Goal: Task Accomplishment & Management: Use online tool/utility

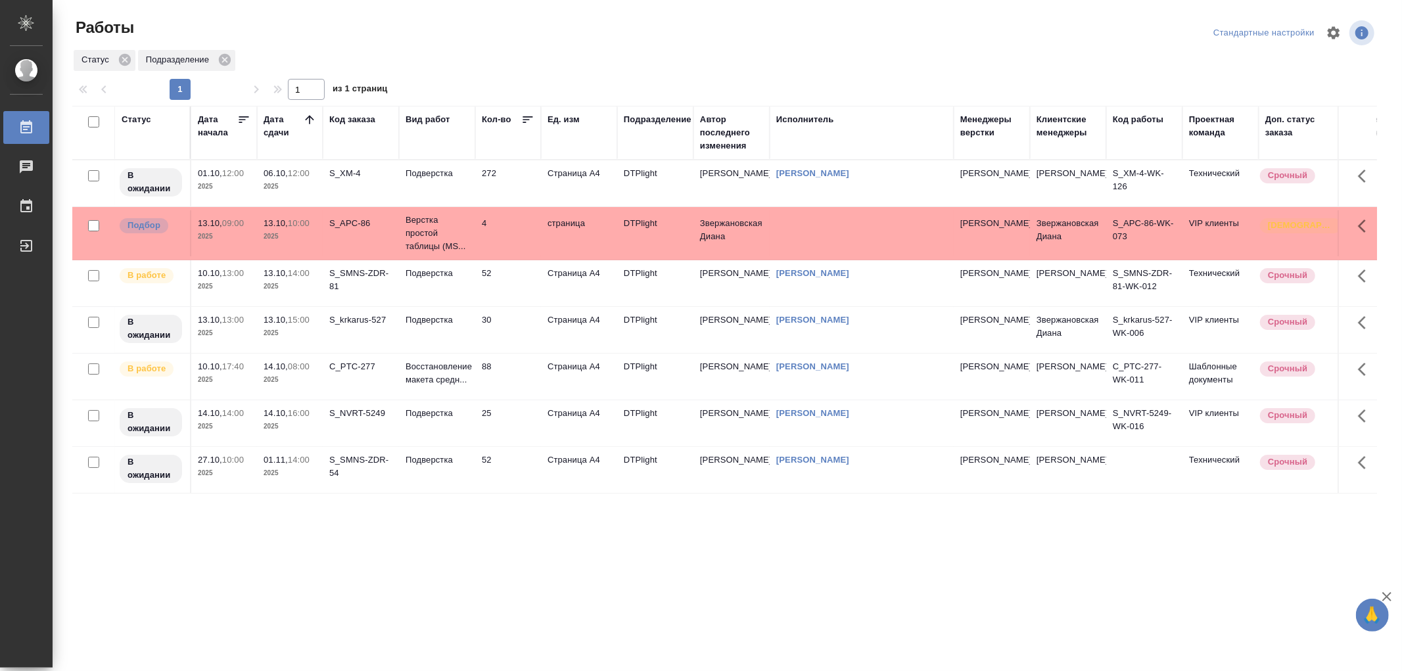
click at [454, 184] on td "Подверстка" at bounding box center [437, 183] width 76 height 46
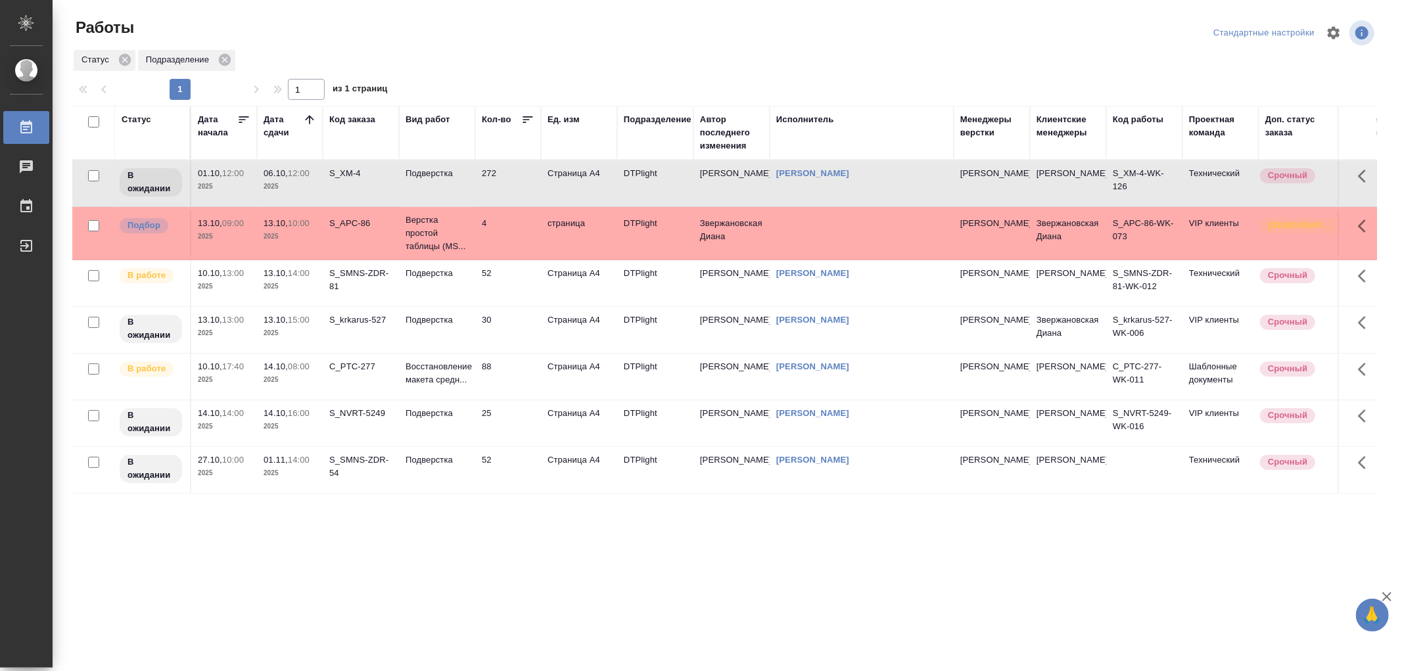
click at [454, 184] on td "Подверстка" at bounding box center [437, 183] width 76 height 46
click at [448, 329] on td "Подверстка" at bounding box center [437, 330] width 76 height 46
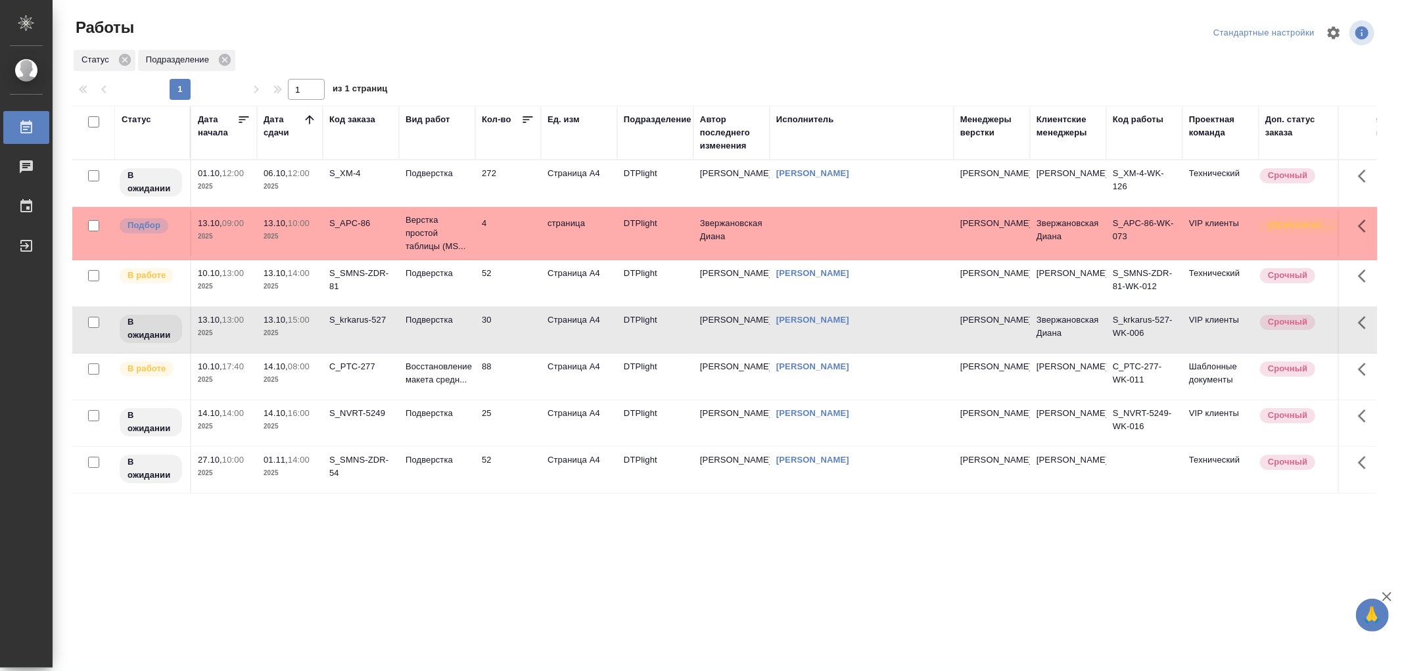
click at [448, 329] on td "Подверстка" at bounding box center [437, 330] width 76 height 46
click at [481, 382] on td "88" at bounding box center [508, 377] width 66 height 46
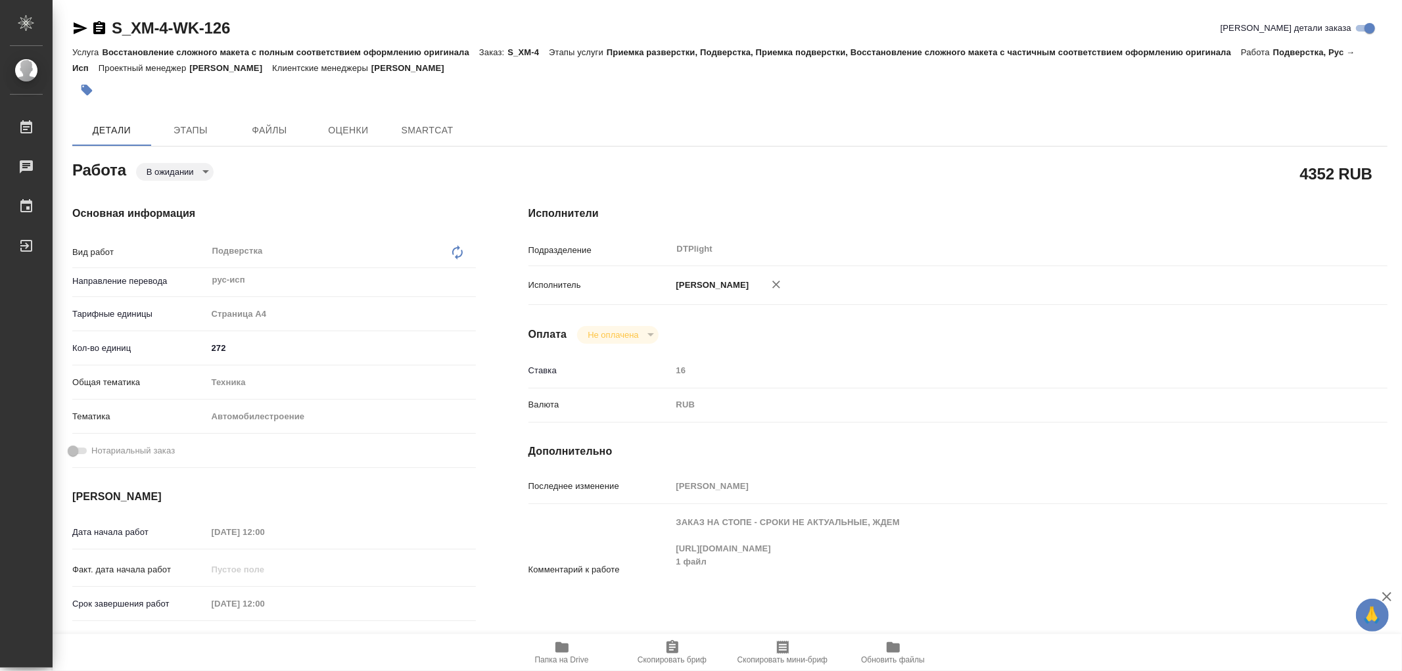
type textarea "x"
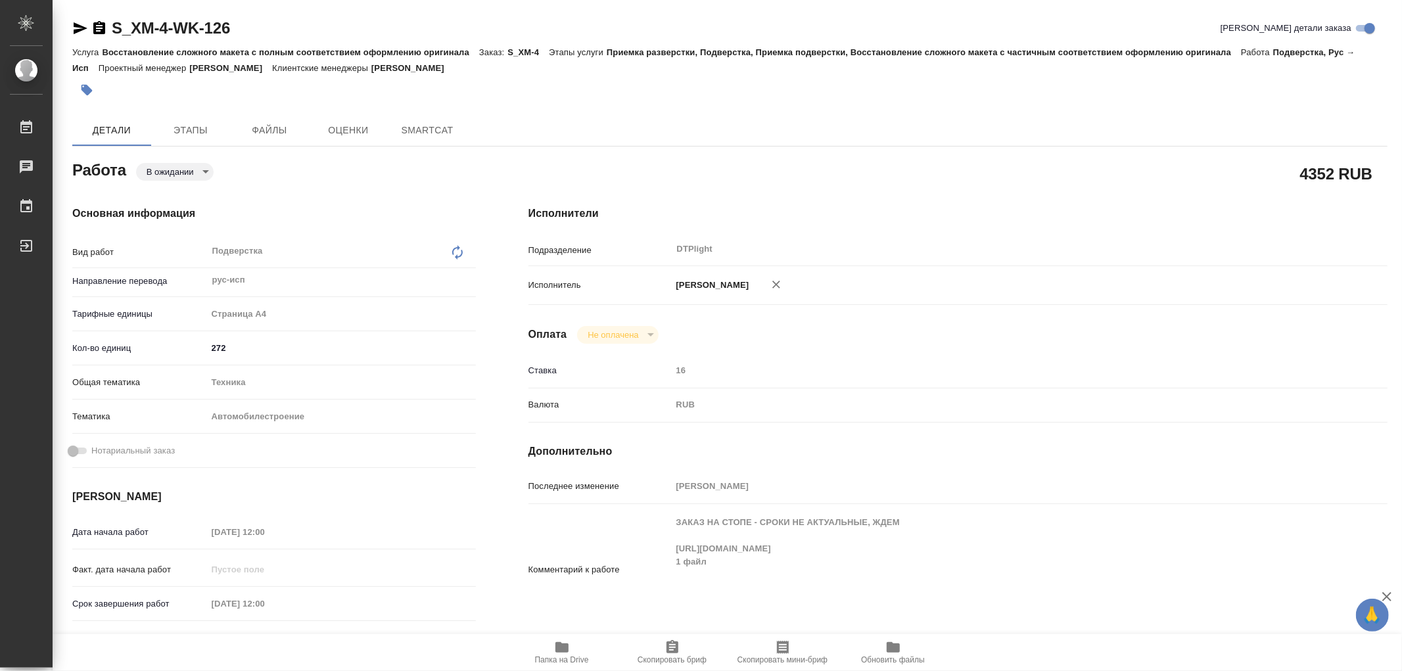
type textarea "x"
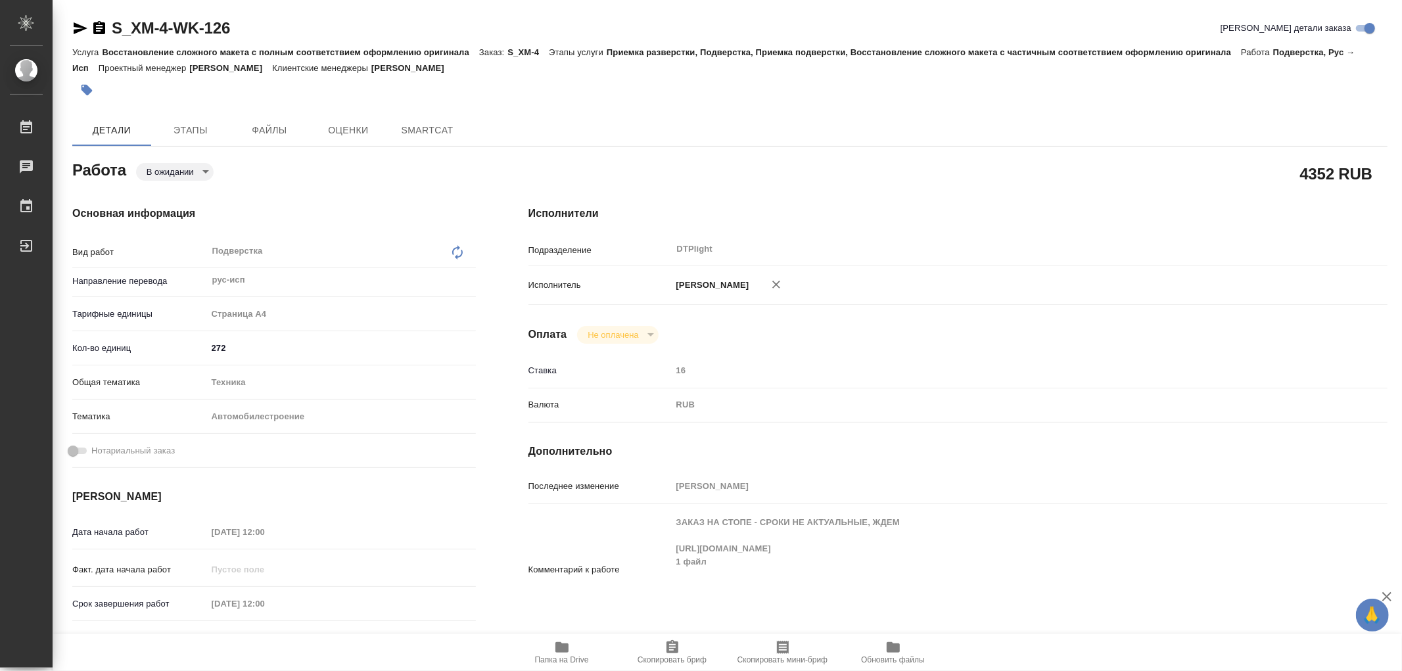
type textarea "x"
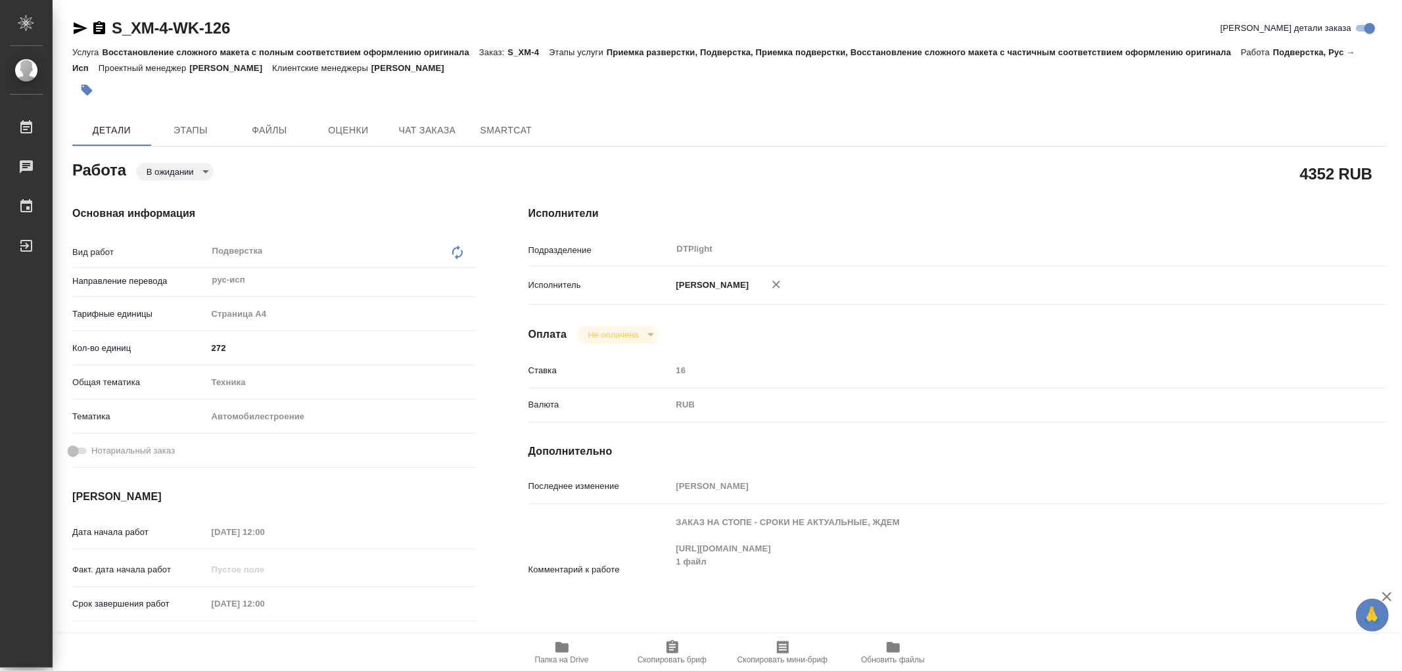
type textarea "x"
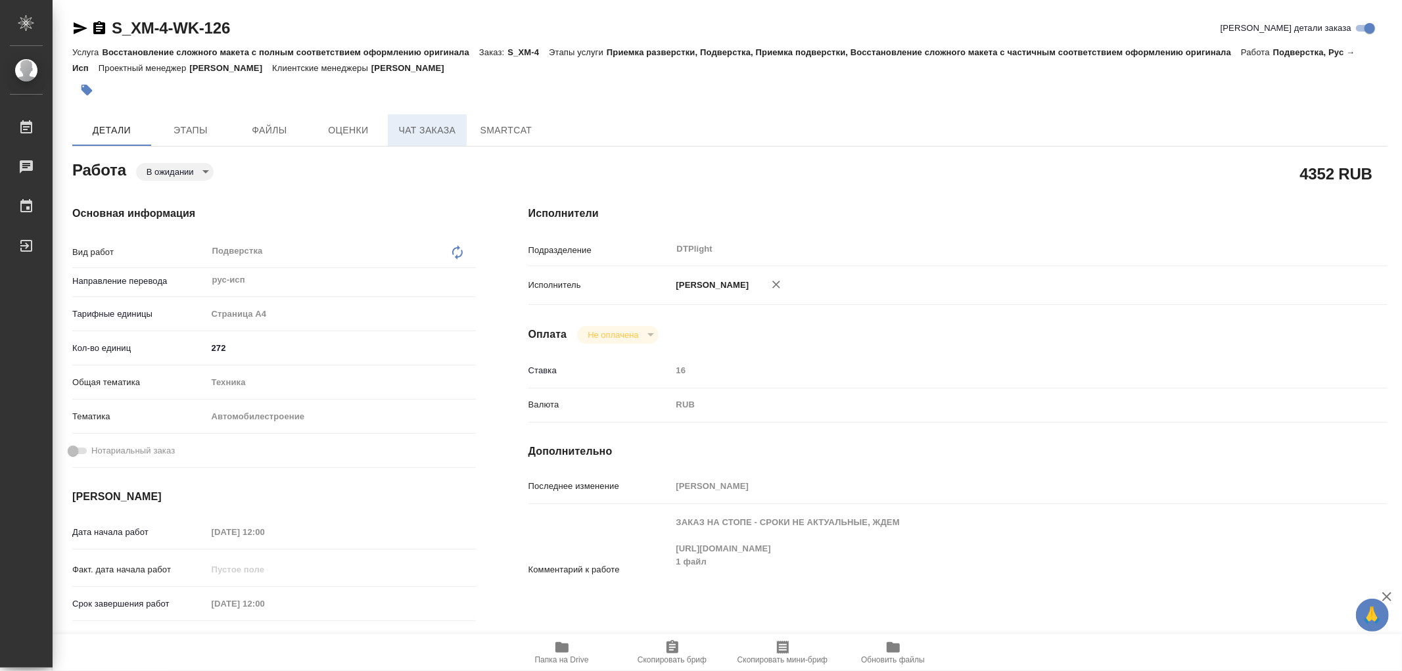
type textarea "x"
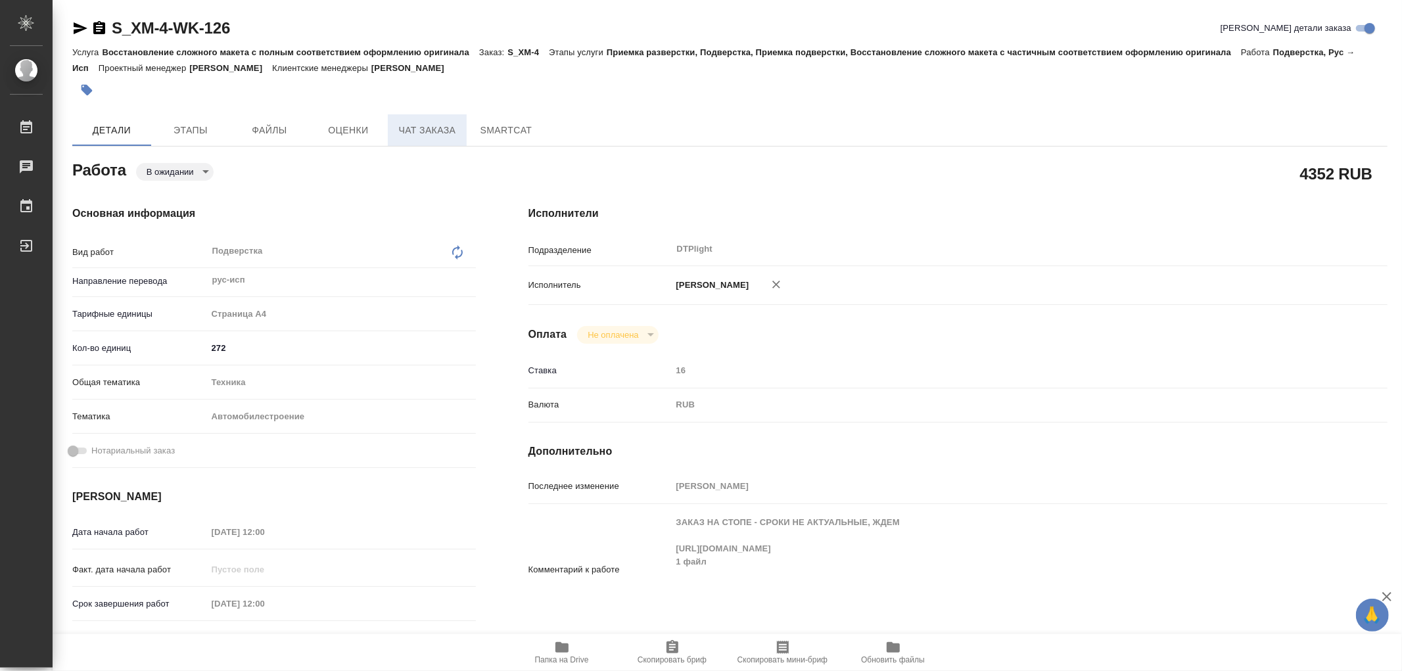
click at [425, 125] on span "Чат заказа" at bounding box center [427, 130] width 63 height 16
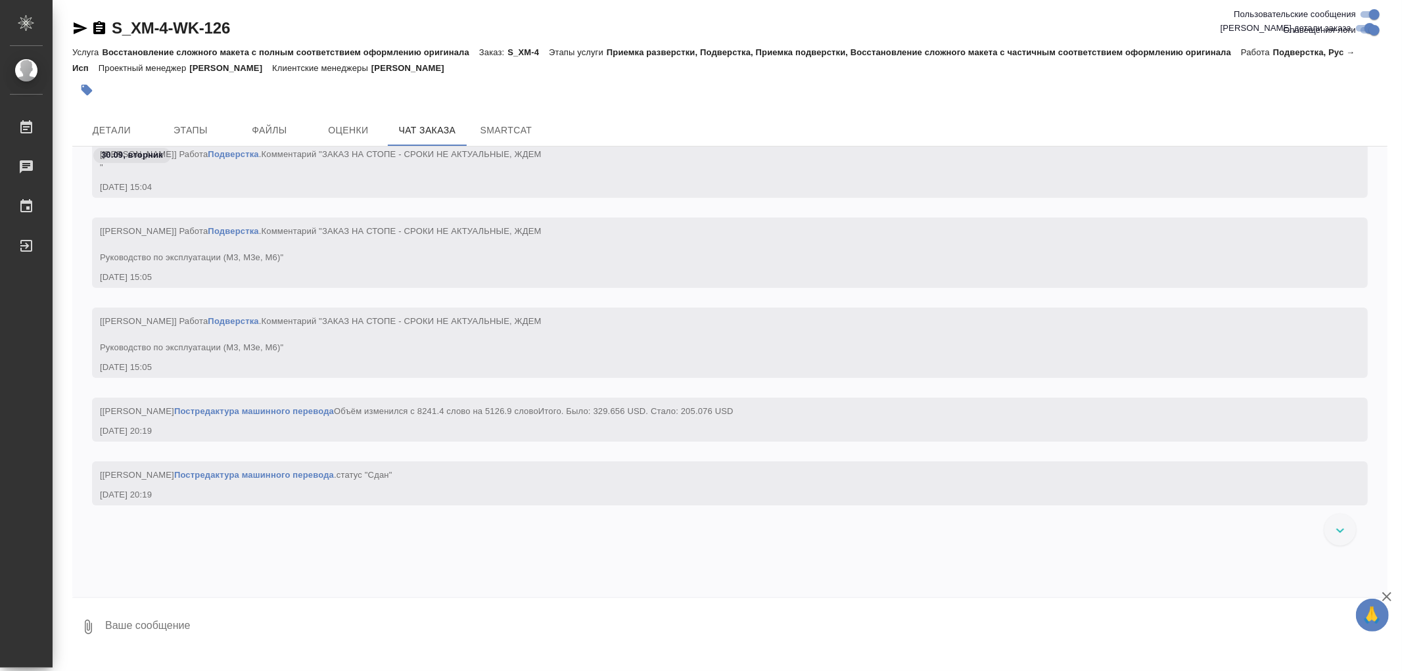
scroll to position [108829, 0]
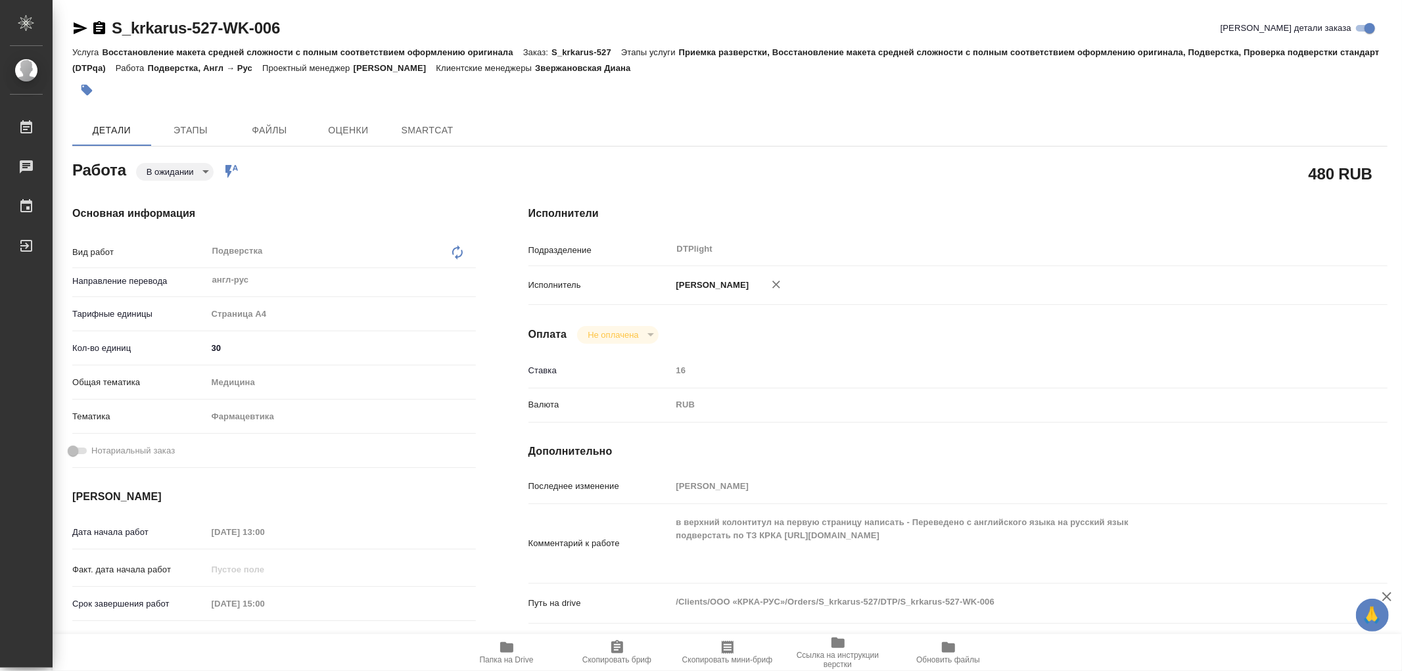
type textarea "x"
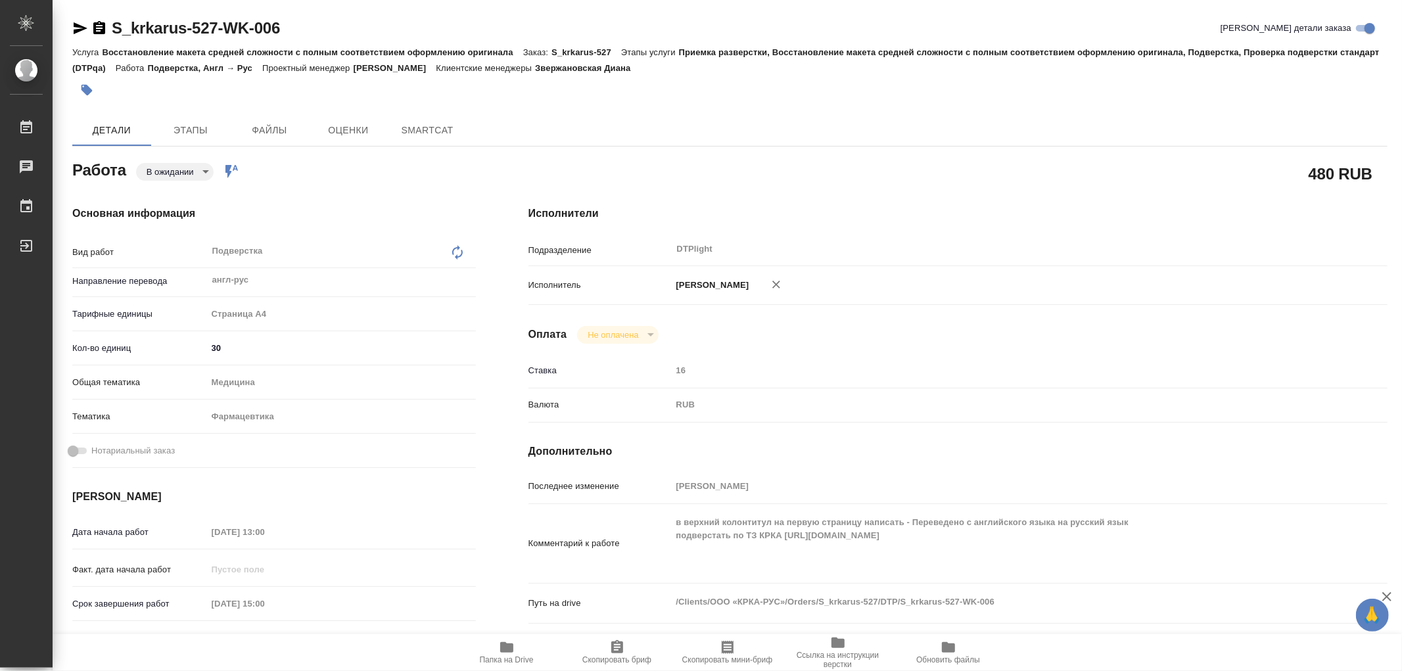
type textarea "x"
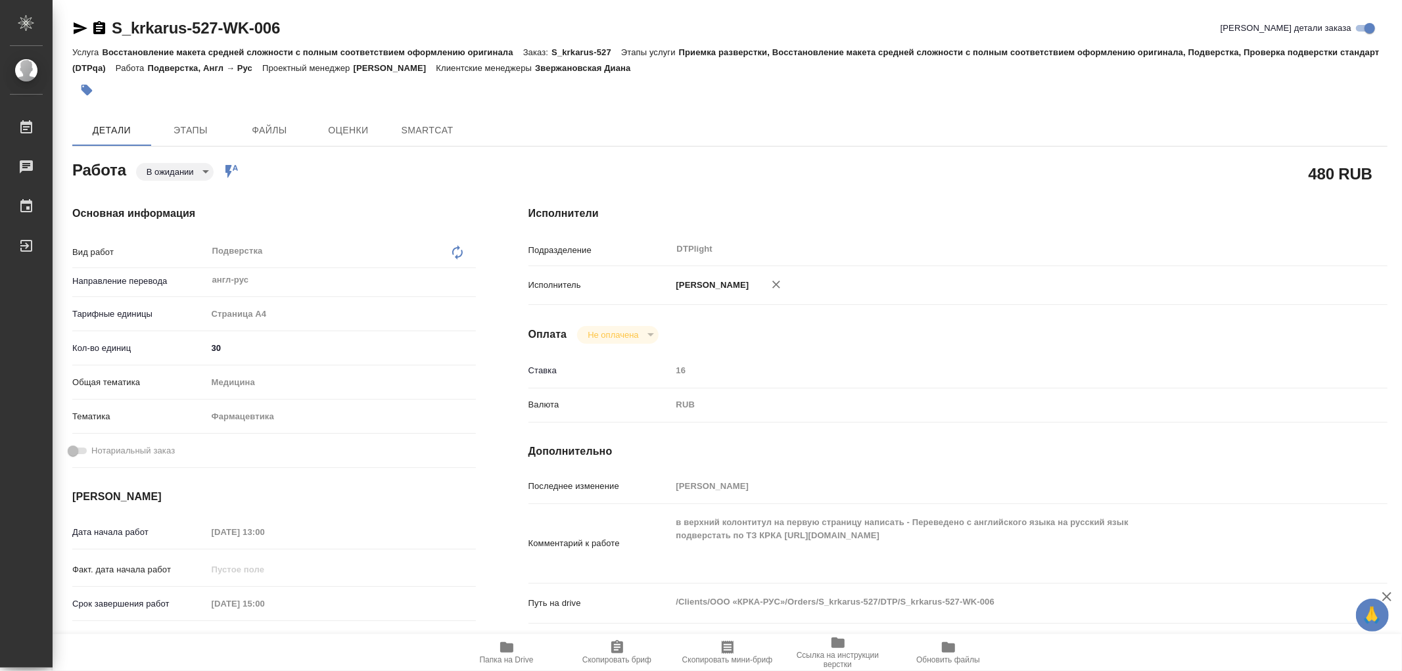
type textarea "x"
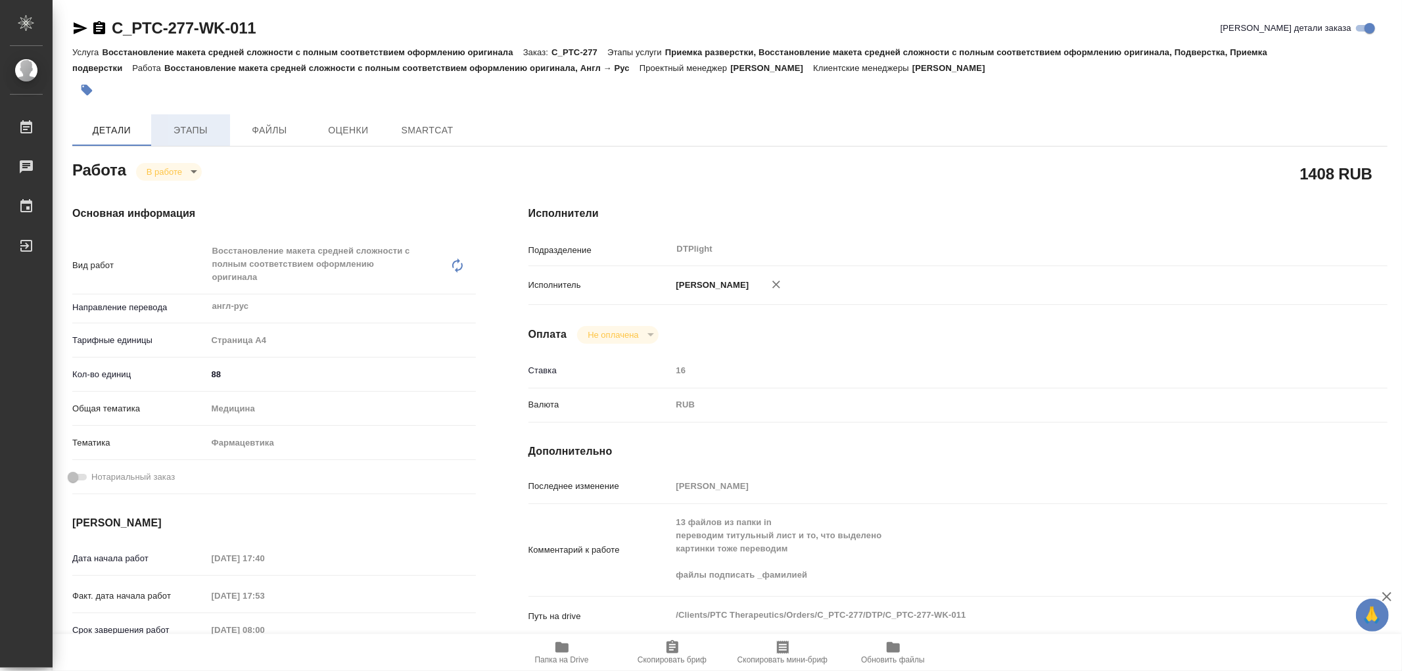
type textarea "x"
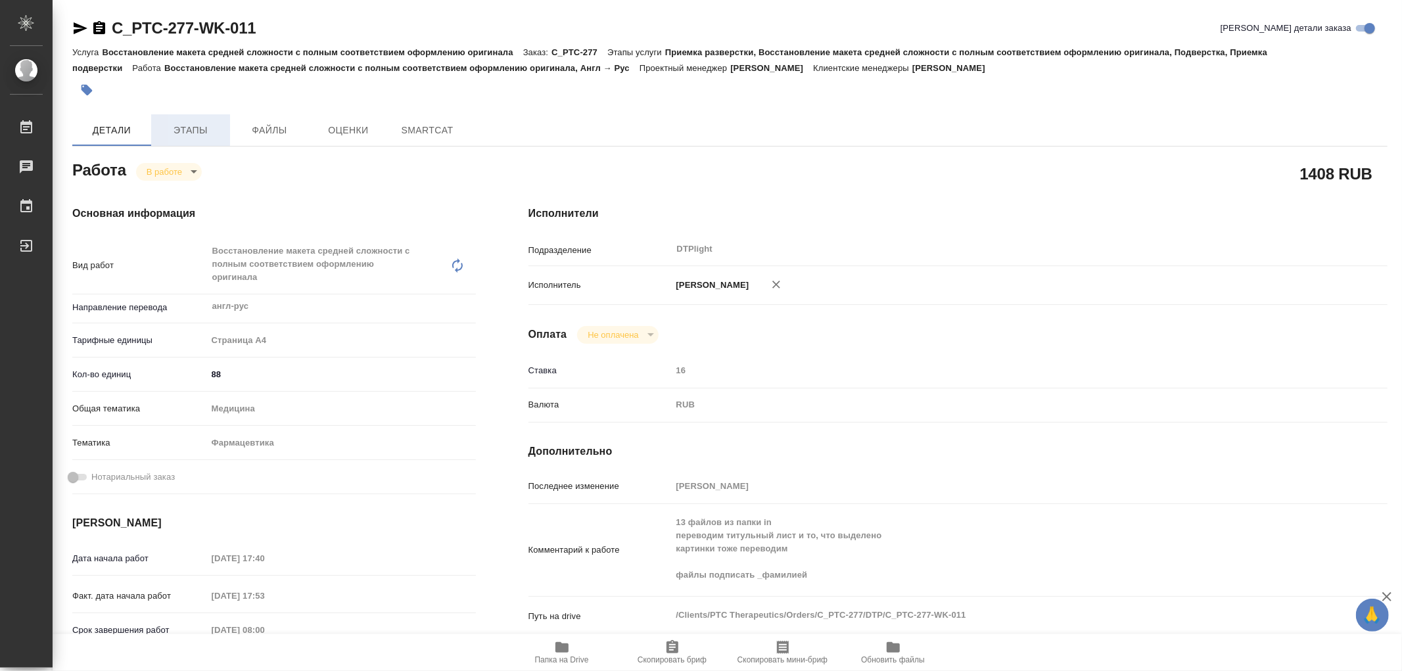
type textarea "x"
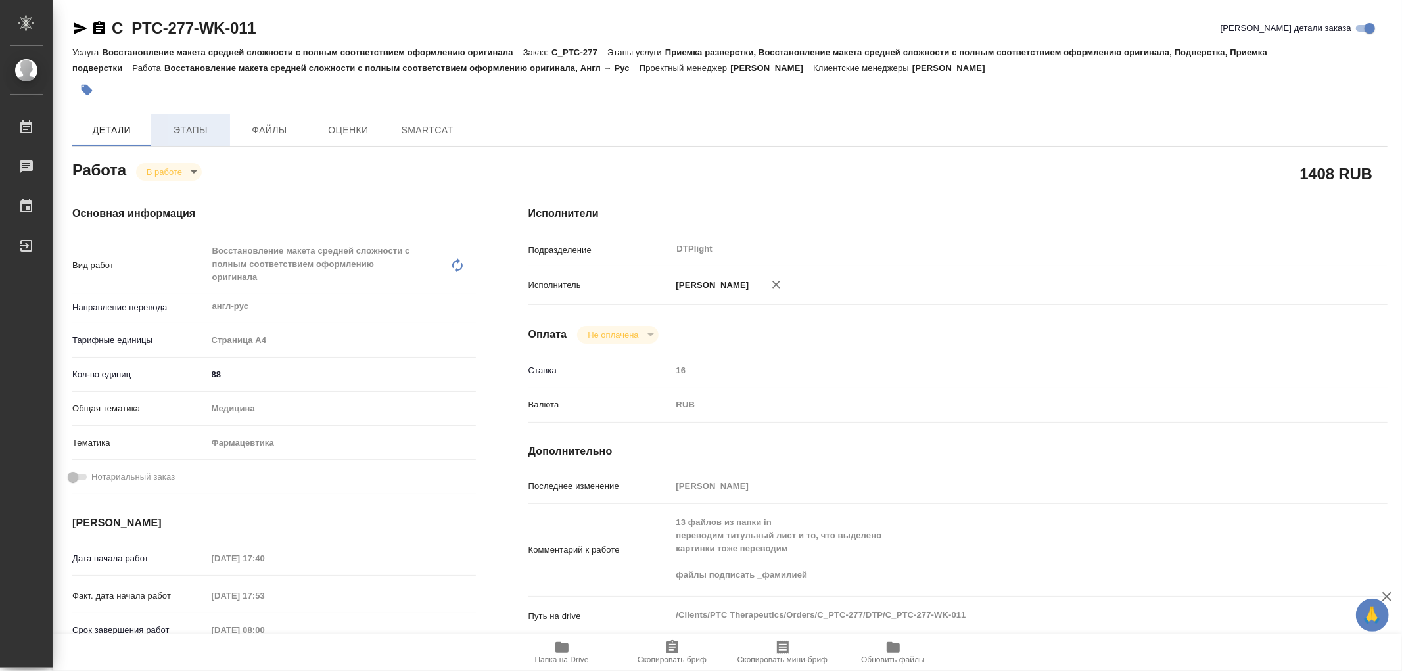
type textarea "x"
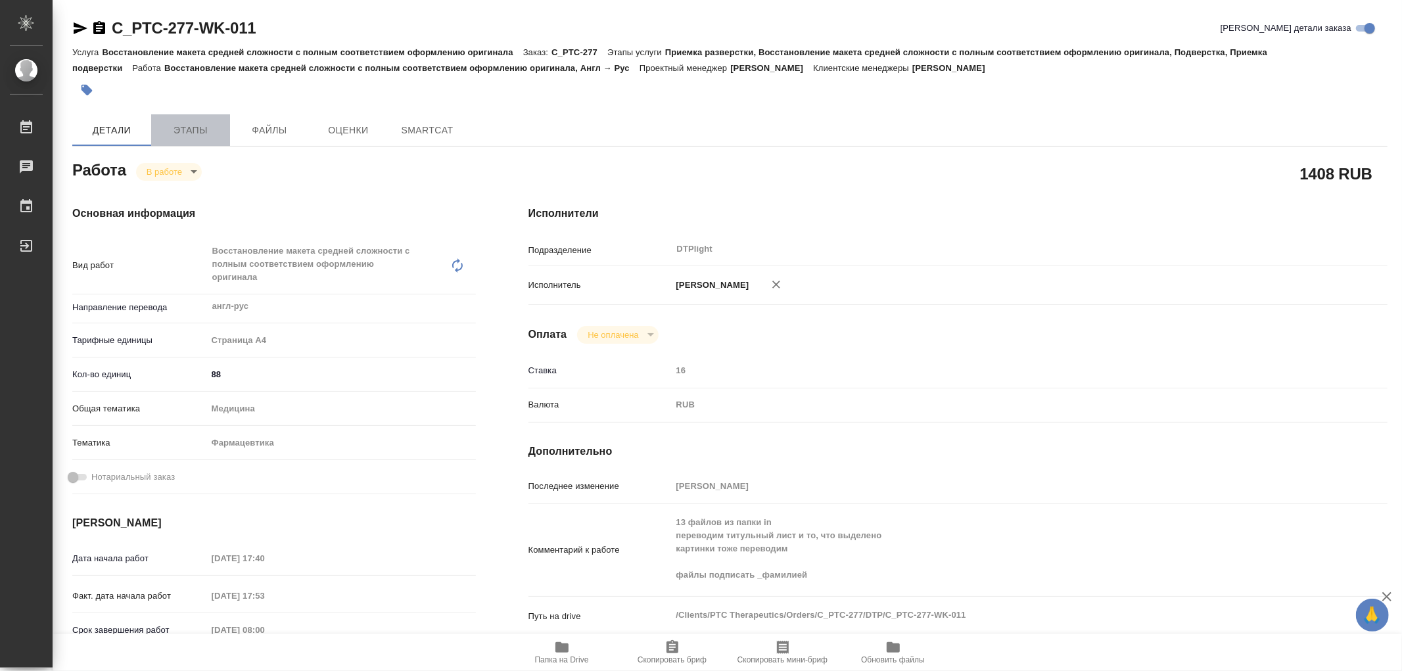
click at [188, 129] on span "Этапы" at bounding box center [190, 130] width 63 height 16
type textarea "x"
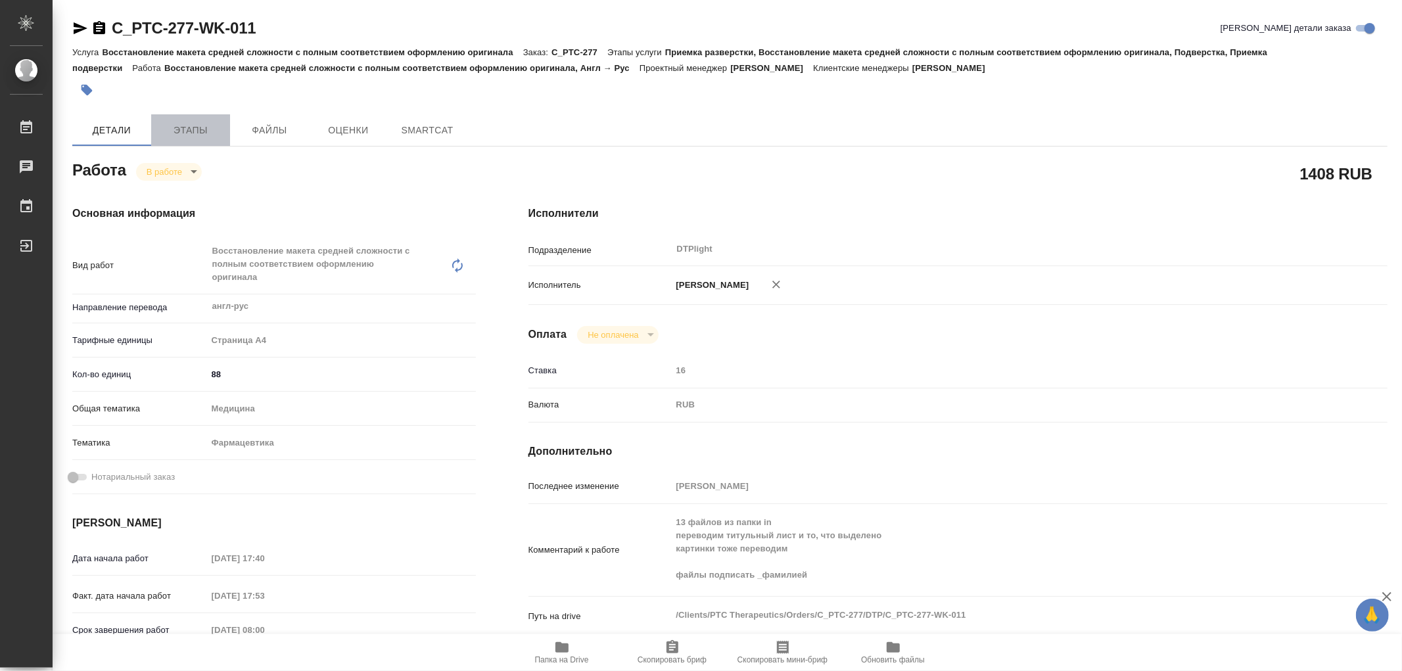
type textarea "x"
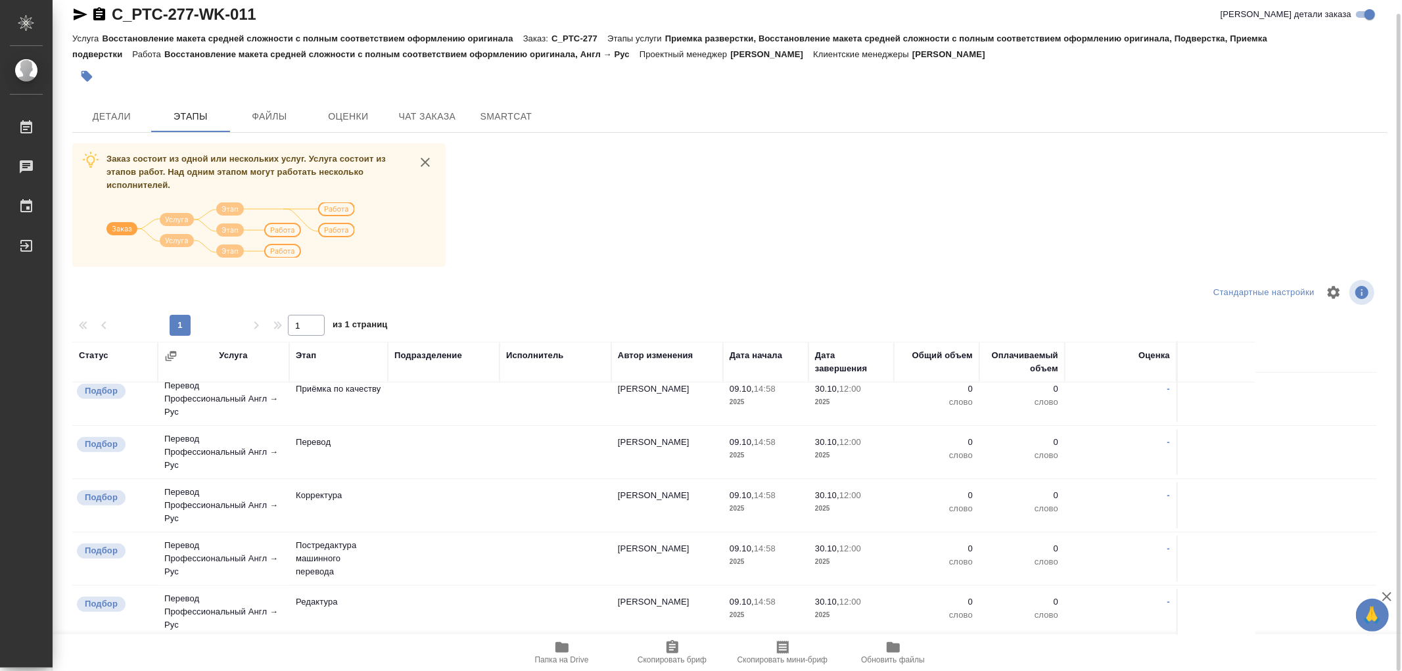
scroll to position [569, 0]
